Goal: Transaction & Acquisition: Purchase product/service

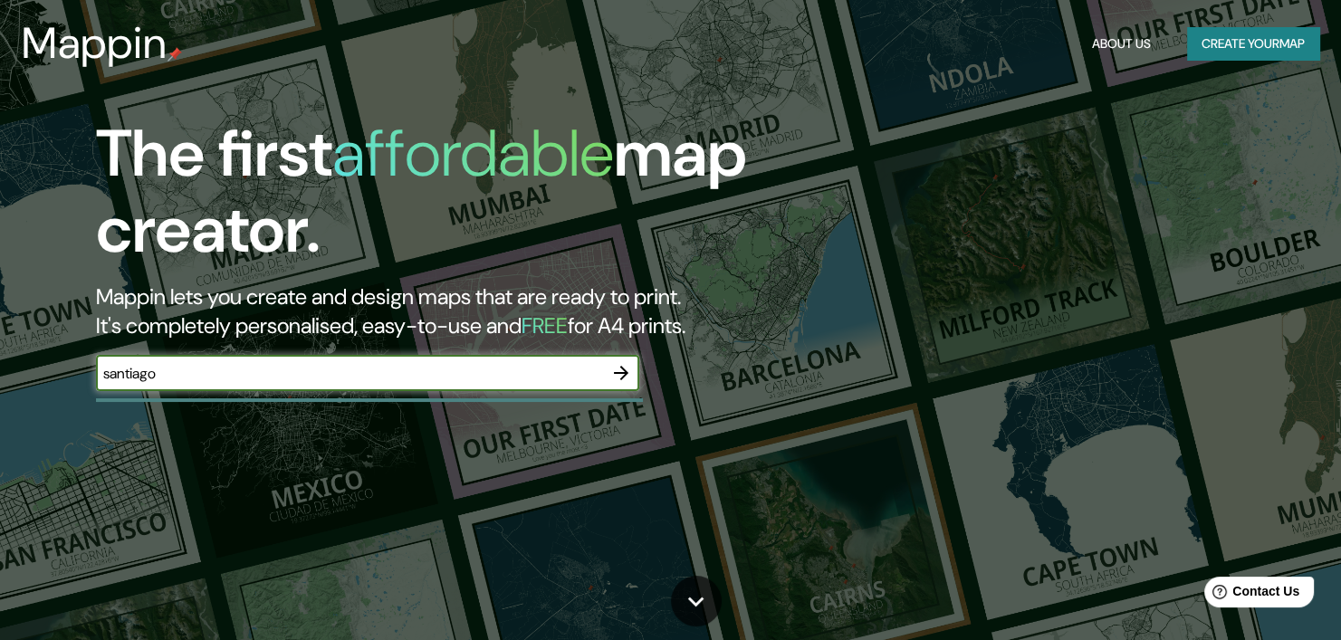
type input "santiago"
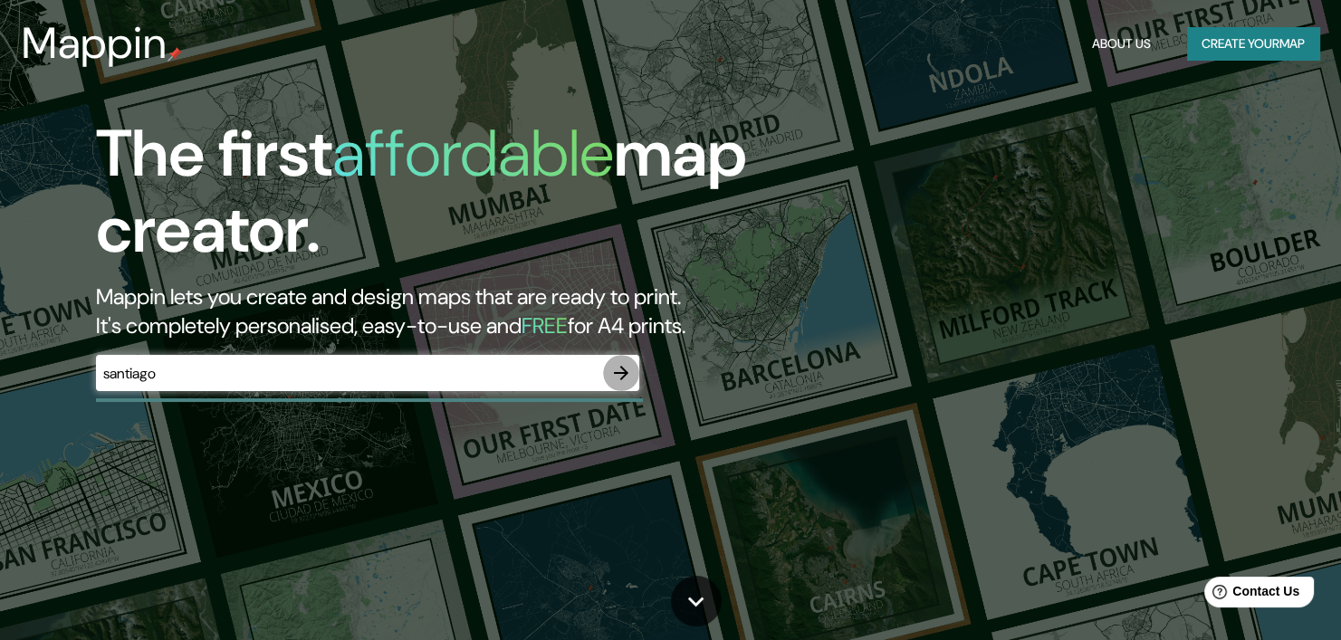
click at [620, 370] on icon "button" at bounding box center [621, 373] width 22 height 22
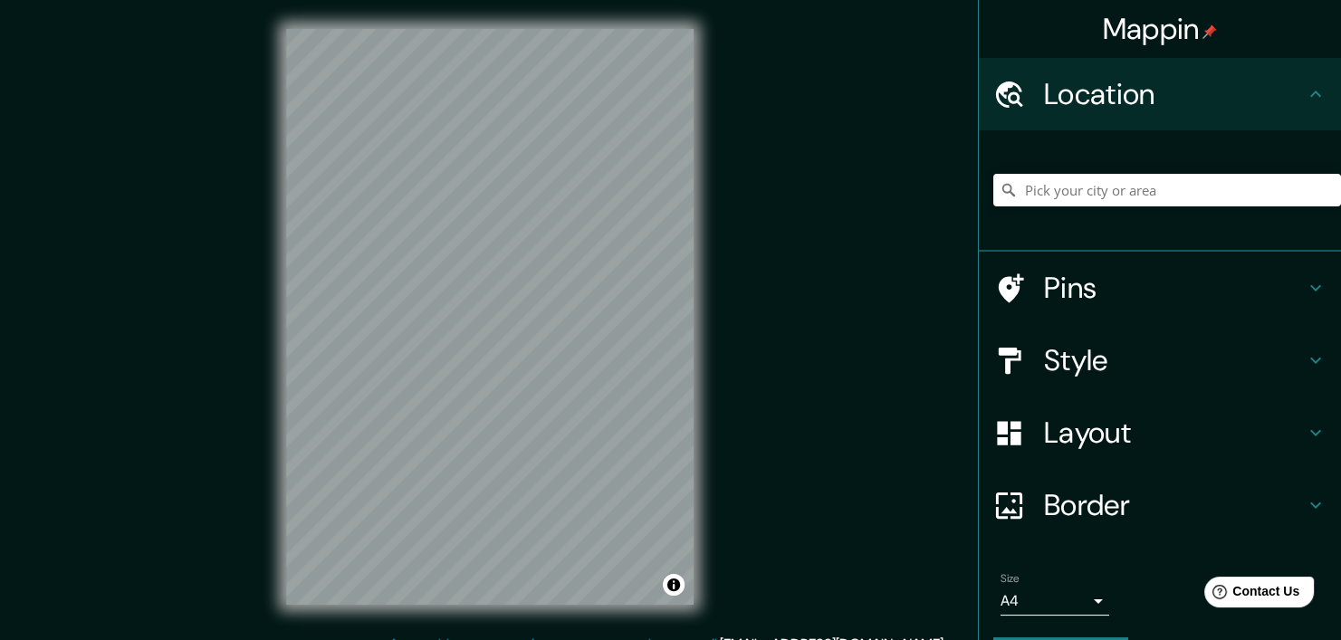
click at [937, 373] on div "Mappin Location Pins Style Layout Border Choose a border. Hint : you can make l…" at bounding box center [670, 331] width 1341 height 663
click at [242, 445] on div "Mappin Location Pins Style Layout Border Choose a border. Hint : you can make l…" at bounding box center [670, 331] width 1341 height 663
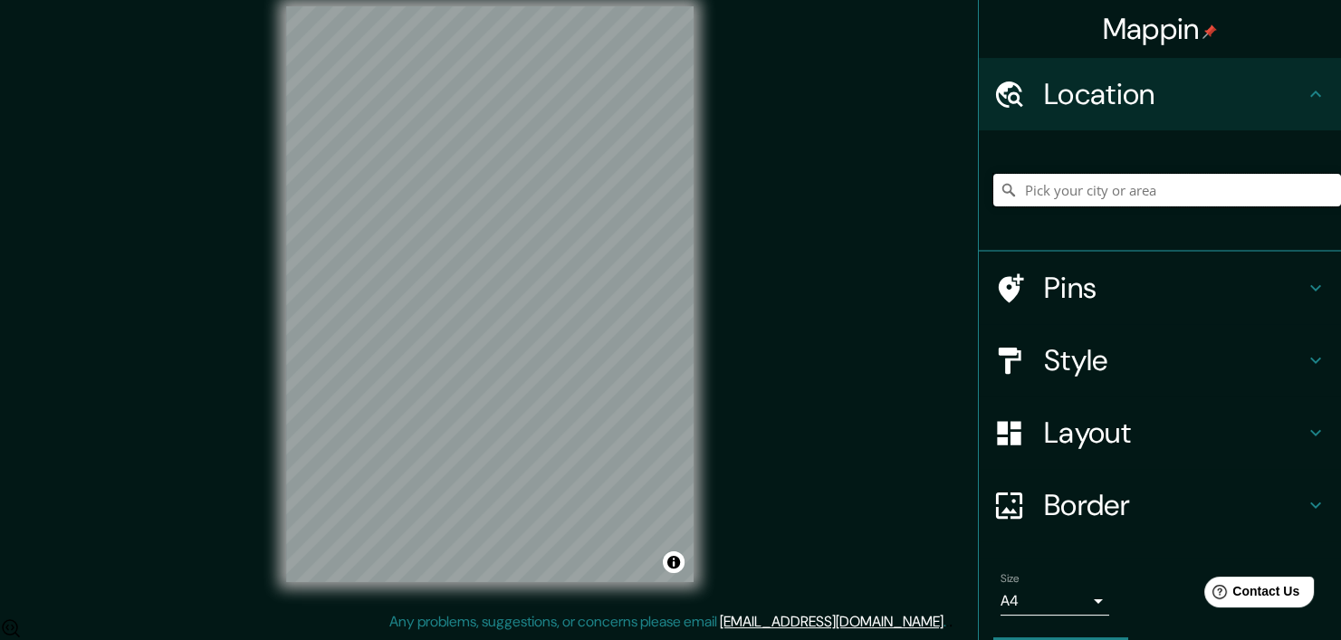
click at [1130, 199] on input "Pick your city or area" at bounding box center [1168, 190] width 348 height 33
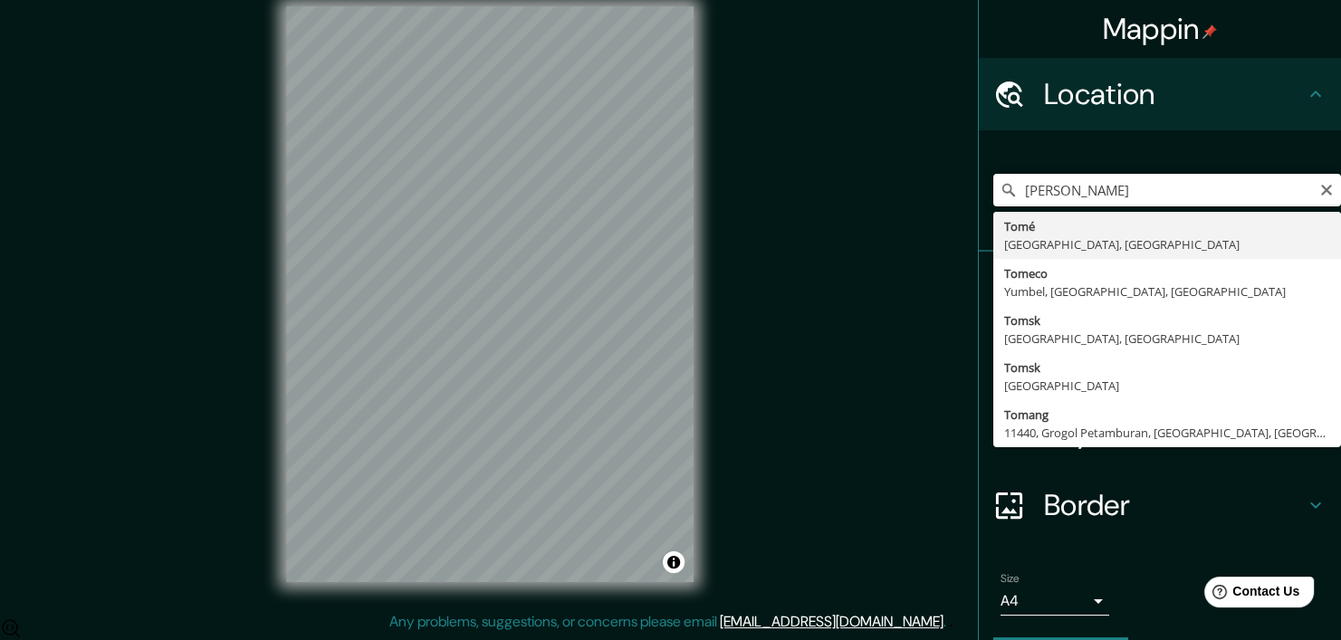
type input "Tomé, [GEOGRAPHIC_DATA], [GEOGRAPHIC_DATA]"
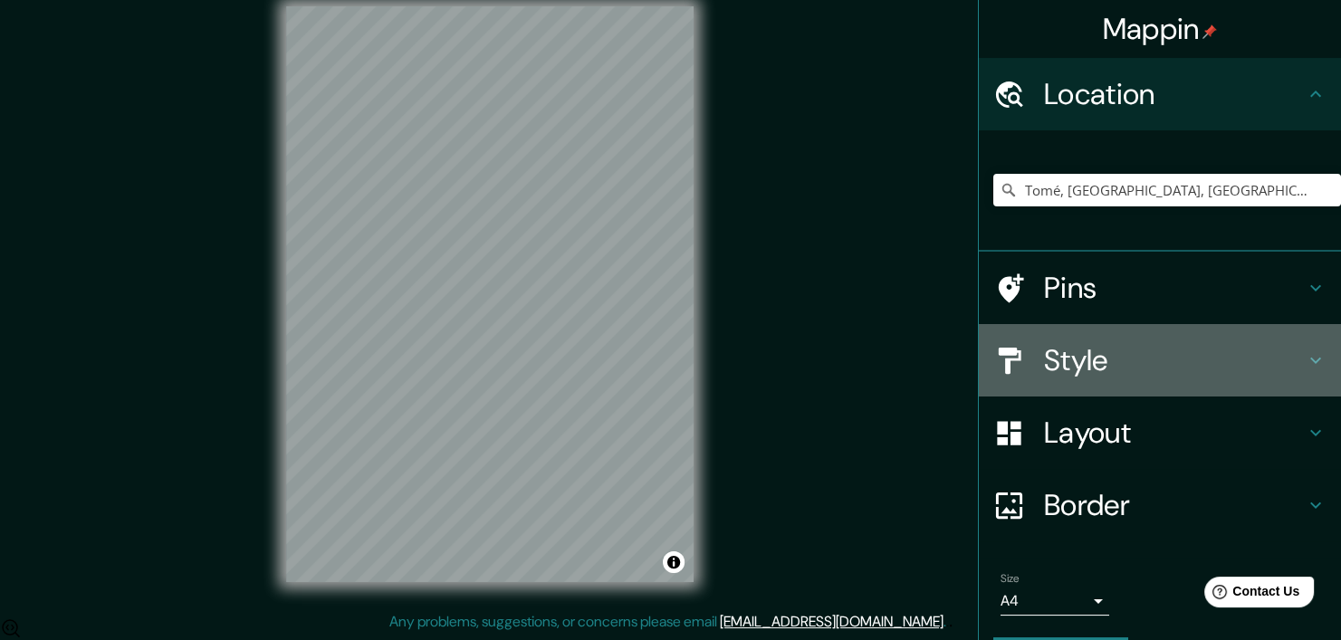
click at [1076, 362] on h4 "Style" at bounding box center [1174, 360] width 261 height 36
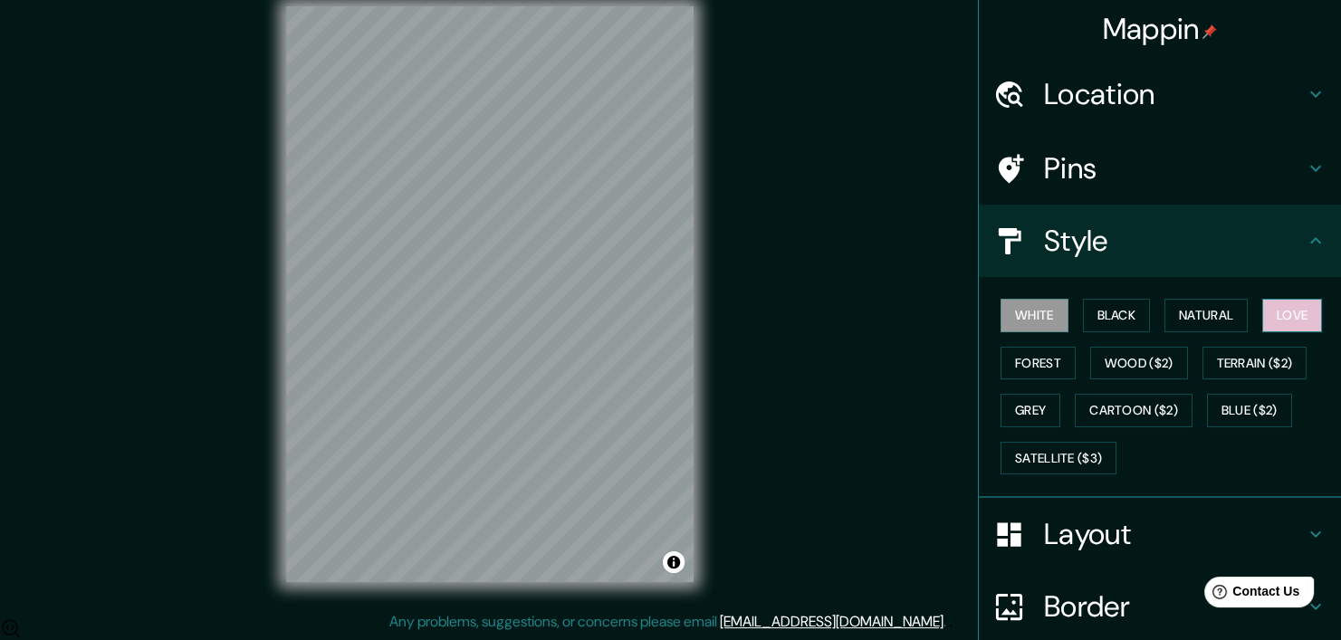
click at [1276, 314] on button "Love" at bounding box center [1293, 316] width 60 height 34
